Goal: Information Seeking & Learning: Learn about a topic

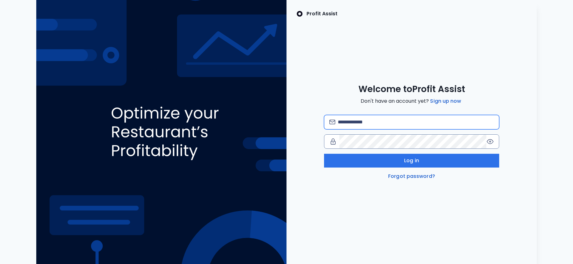
click at [345, 124] on input "email" at bounding box center [416, 122] width 156 height 14
type input "**********"
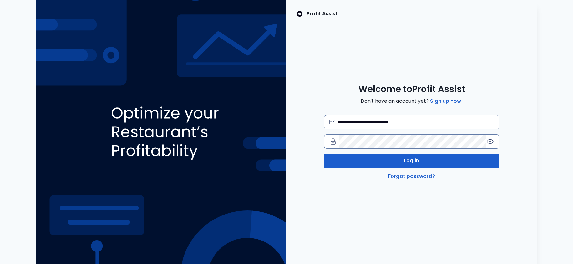
click at [408, 159] on span "Log in" at bounding box center [411, 161] width 15 height 8
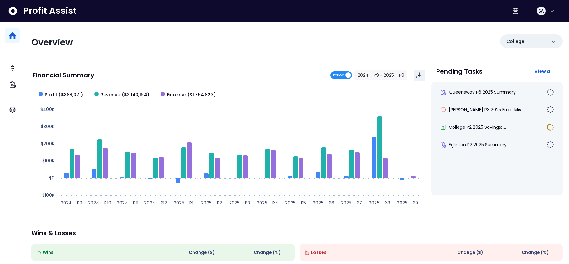
click at [348, 74] on span "Period" at bounding box center [341, 75] width 22 height 8
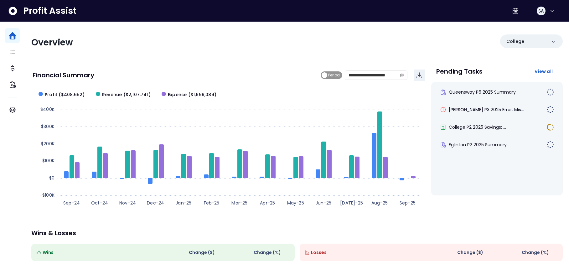
click at [324, 75] on span "Period" at bounding box center [332, 75] width 22 height 8
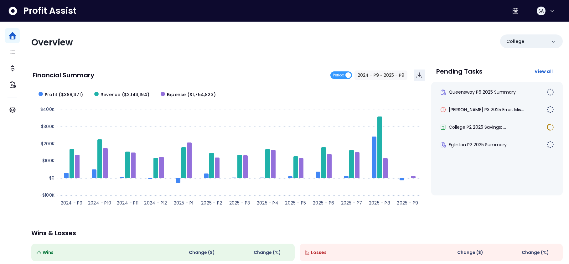
click at [349, 75] on span "Period" at bounding box center [341, 75] width 22 height 8
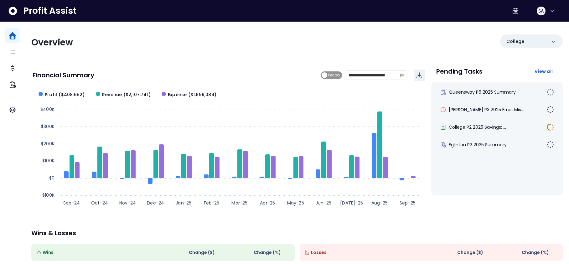
click at [326, 75] on span "Period" at bounding box center [332, 75] width 22 height 8
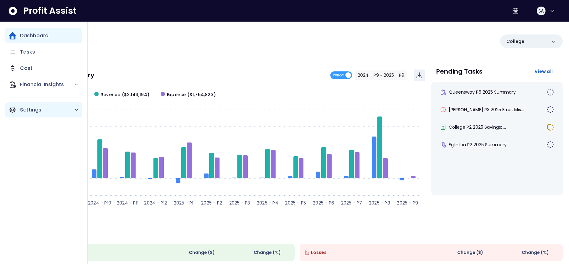
click at [76, 110] on polyline "Main navigation" at bounding box center [76, 109] width 2 height 1
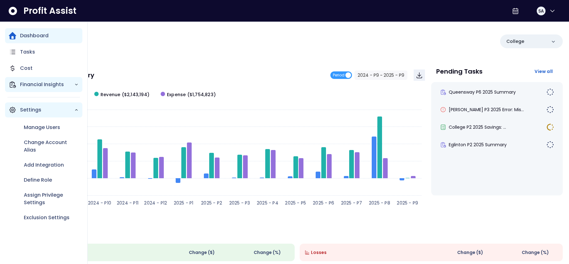
click at [41, 85] on p "Financial Insights" at bounding box center [47, 85] width 54 height 8
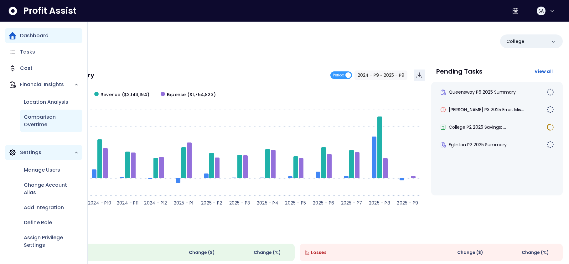
click at [43, 120] on p "Comparison Overtime" at bounding box center [51, 120] width 55 height 15
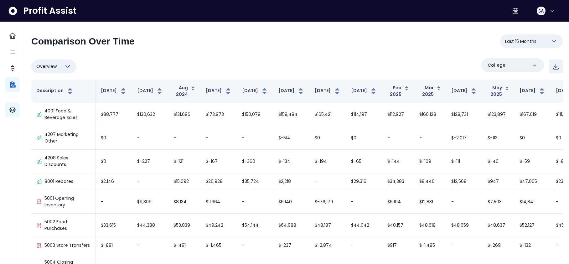
click at [552, 41] on icon "button" at bounding box center [554, 41] width 4 height 2
click at [301, 58] on div "Overview Overview % of cost % of sales % of budget ******** College" at bounding box center [296, 66] width 531 height 16
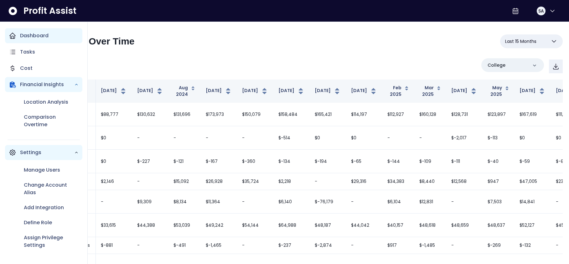
click at [33, 37] on p "Dashboard" at bounding box center [34, 36] width 28 height 8
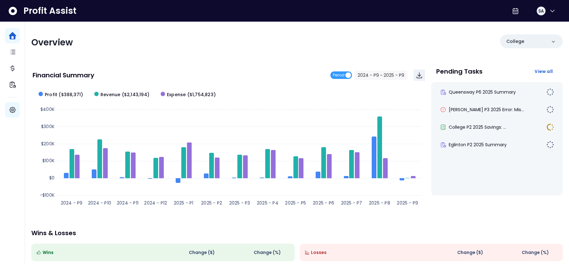
click at [184, 52] on div "Overview College Financial Summary Period 2024 - P9 ~ 2025 - P9 Created with Hi…" at bounding box center [297, 207] width 544 height 371
